Goal: Navigation & Orientation: Find specific page/section

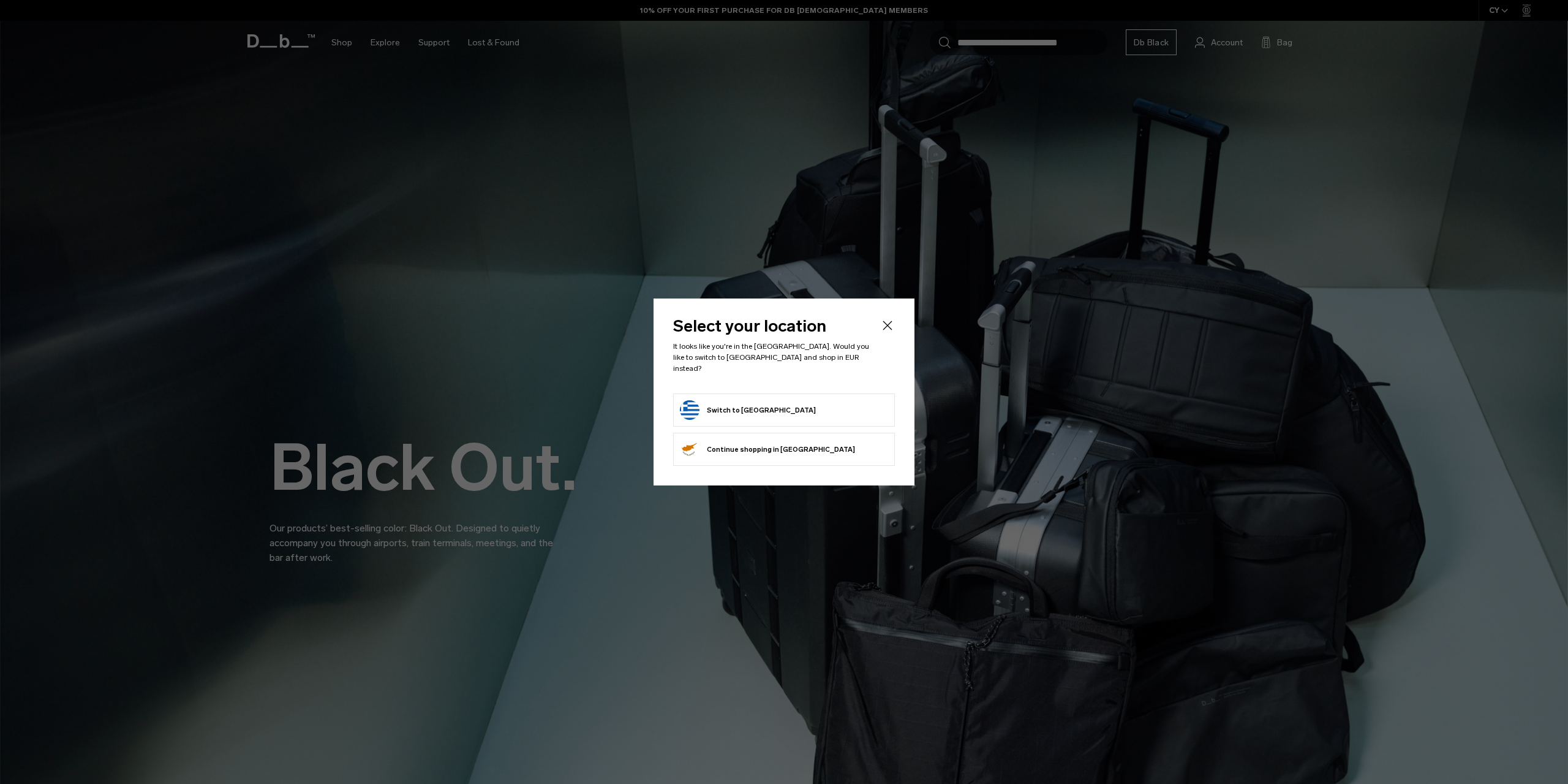
click at [814, 401] on form "Switch to Greece" at bounding box center [784, 409] width 208 height 20
click at [801, 410] on form "Switch to Greece" at bounding box center [784, 409] width 208 height 20
click at [756, 404] on button "Switch to Greece" at bounding box center [748, 409] width 136 height 20
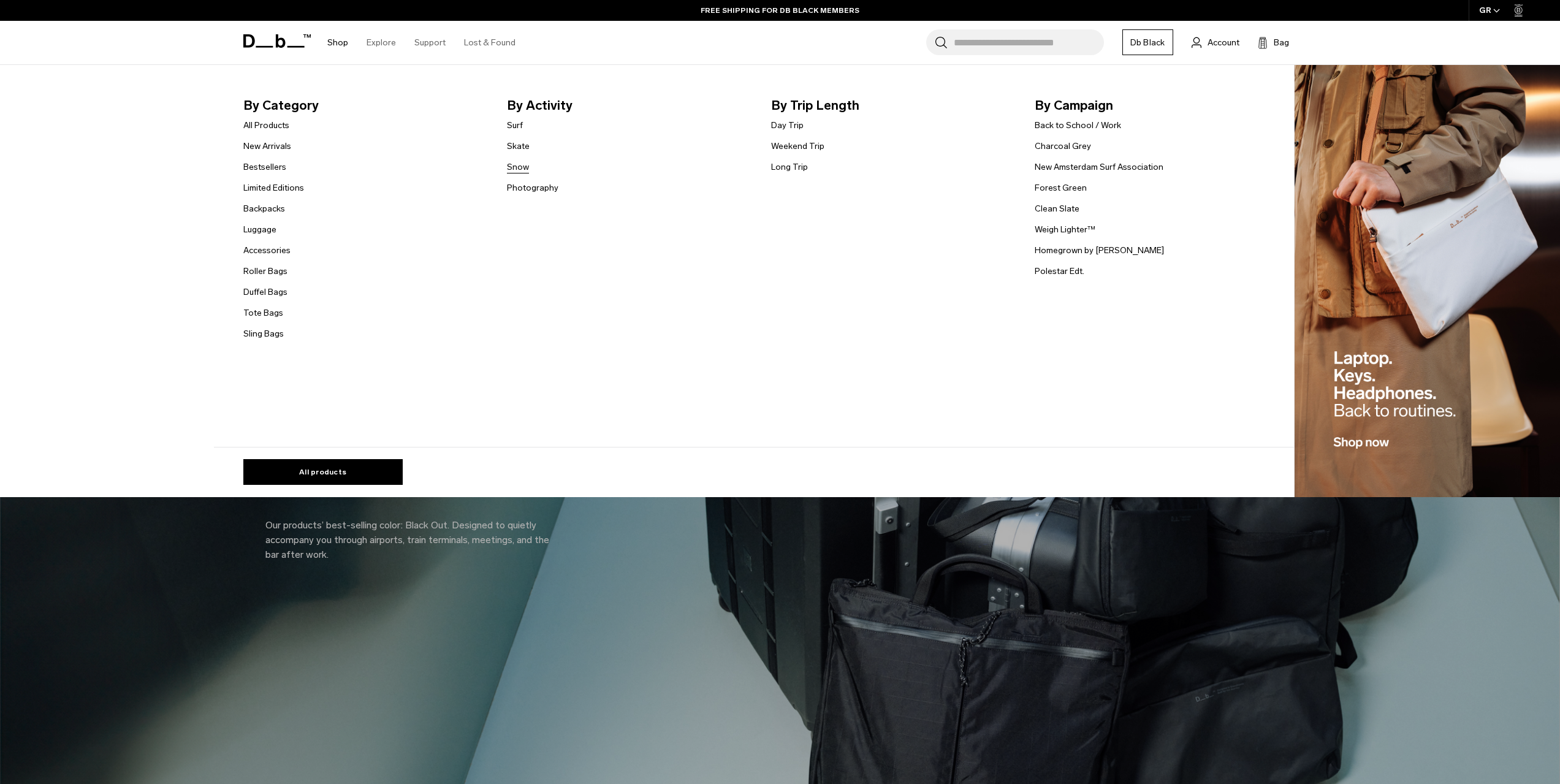
click at [529, 168] on link "Snow" at bounding box center [517, 167] width 22 height 13
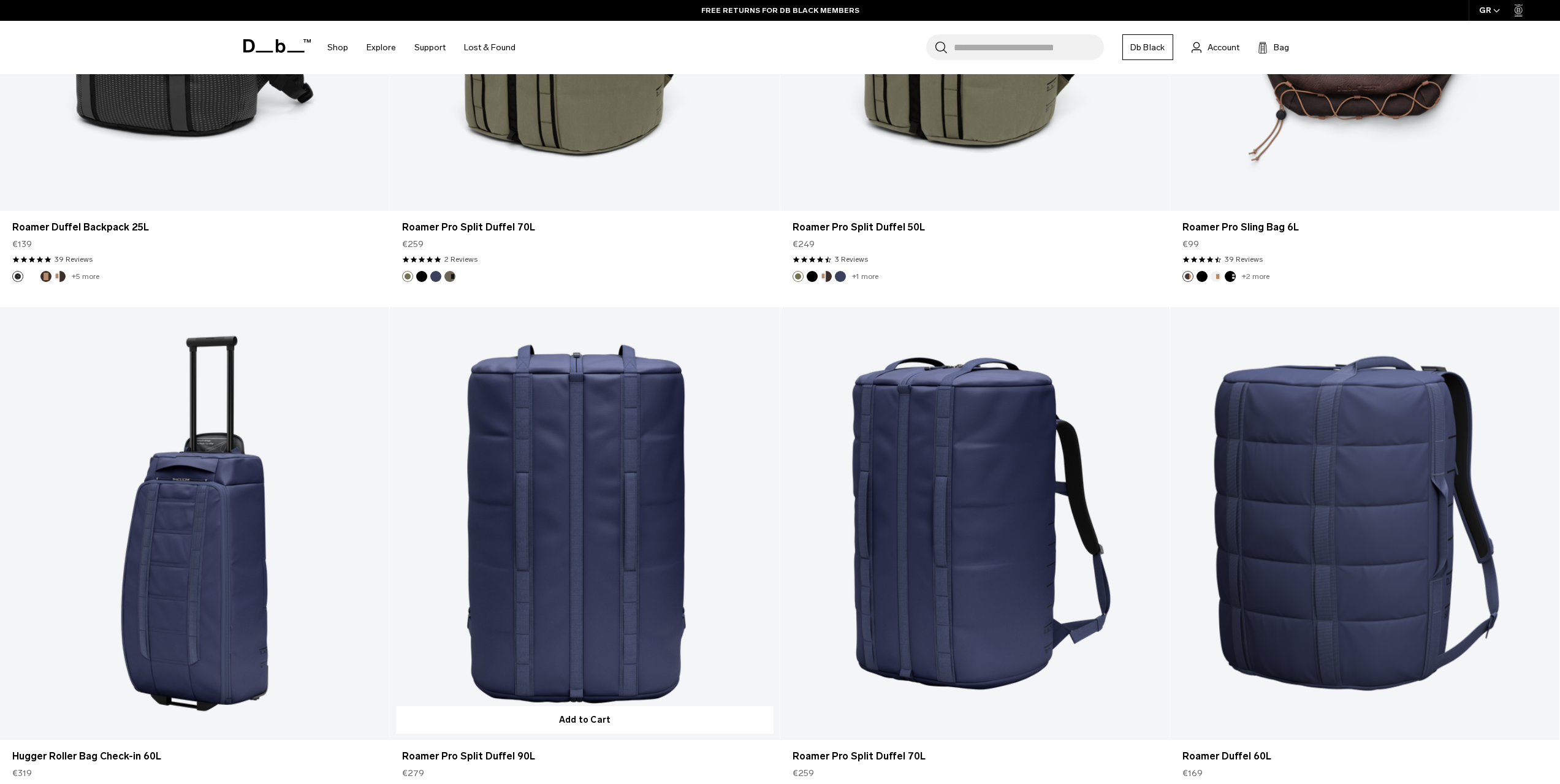
scroll to position [4901, 0]
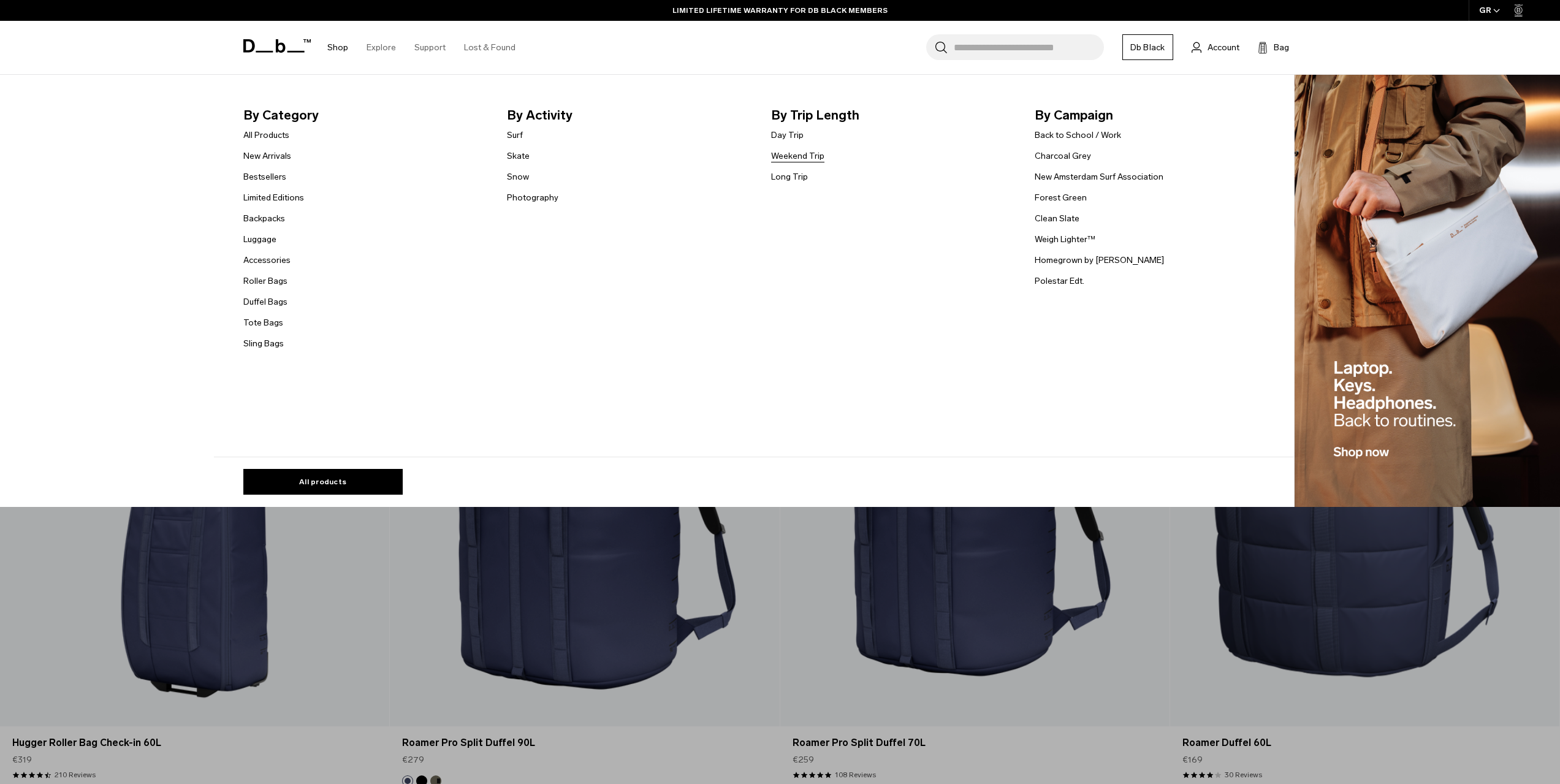
click at [804, 156] on link "Weekend Trip" at bounding box center [798, 156] width 53 height 13
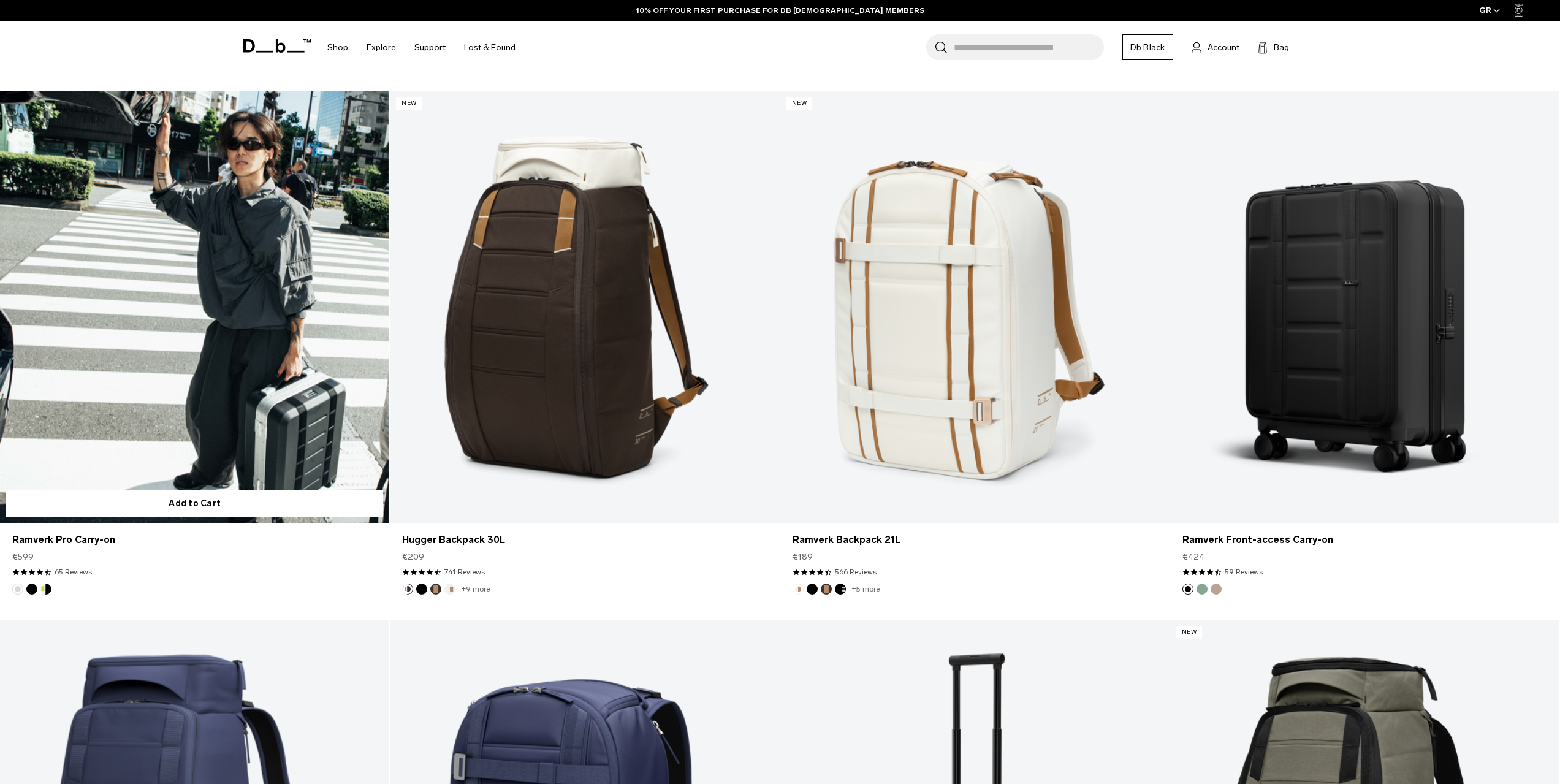
scroll to position [1409, 0]
